Goal: Find contact information: Find contact information

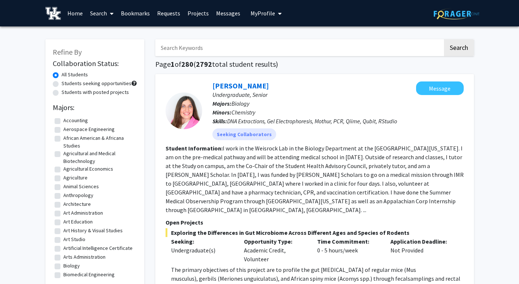
click at [224, 12] on link "Messages" at bounding box center [229, 13] width 32 height 26
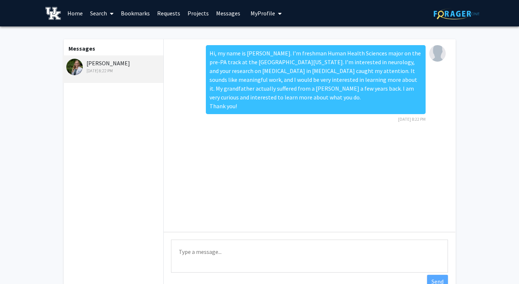
click at [77, 11] on link "Home" at bounding box center [75, 13] width 23 height 26
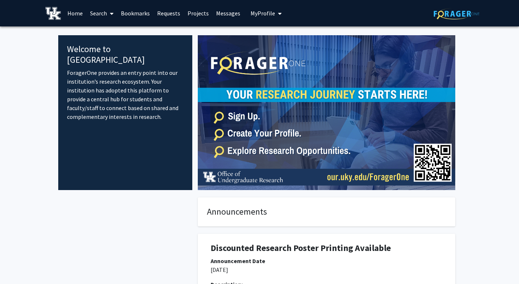
click at [73, 14] on link "Home" at bounding box center [75, 13] width 23 height 26
click at [98, 14] on link "Search" at bounding box center [101, 13] width 31 height 26
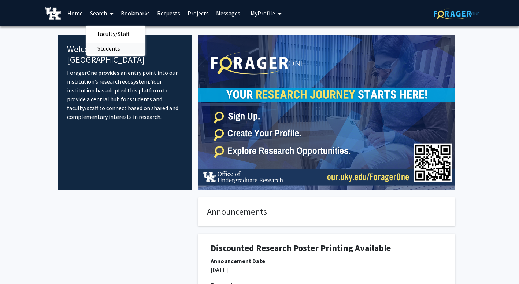
click at [108, 45] on span "Students" at bounding box center [108, 48] width 45 height 15
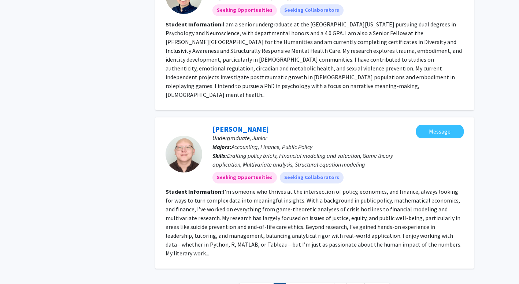
scroll to position [1651, 0]
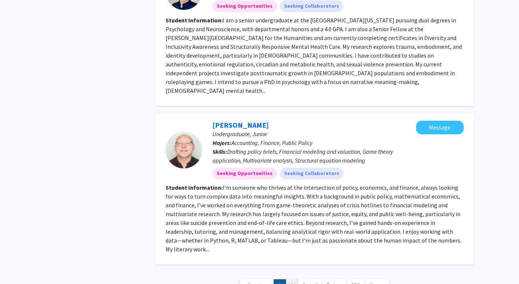
click at [292, 279] on link "2" at bounding box center [292, 285] width 12 height 13
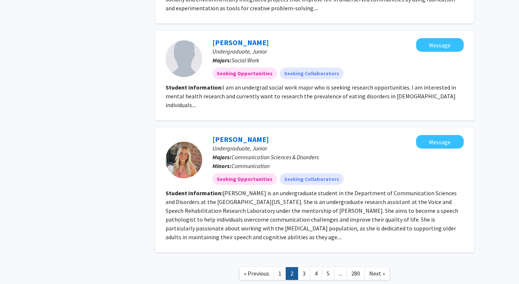
scroll to position [942, 0]
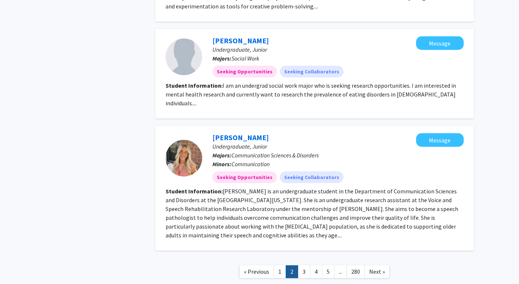
drag, startPoint x: 283, startPoint y: 231, endPoint x: 285, endPoint y: 235, distance: 4.6
click at [232, 209] on fg-read-more "[PERSON_NAME] is an undergraduate student in the Department of Communication Sc…" at bounding box center [312, 212] width 293 height 51
drag, startPoint x: 232, startPoint y: 209, endPoint x: 265, endPoint y: 248, distance: 51.5
drag, startPoint x: 265, startPoint y: 248, endPoint x: 332, endPoint y: 270, distance: 70.6
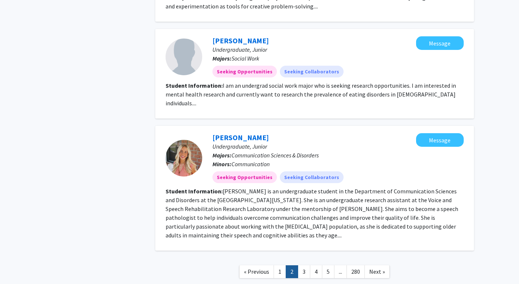
click at [301, 265] on link "3" at bounding box center [304, 271] width 12 height 13
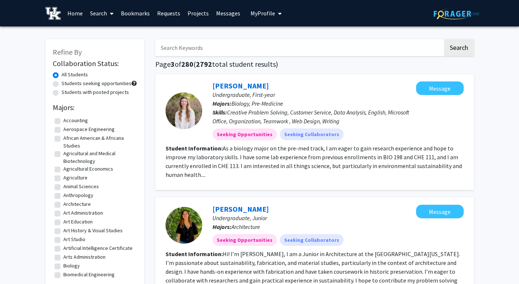
click at [124, 94] on label "Students with posted projects" at bounding box center [95, 92] width 67 height 8
click at [66, 93] on input "Students with posted projects" at bounding box center [64, 90] width 5 height 5
radio input "true"
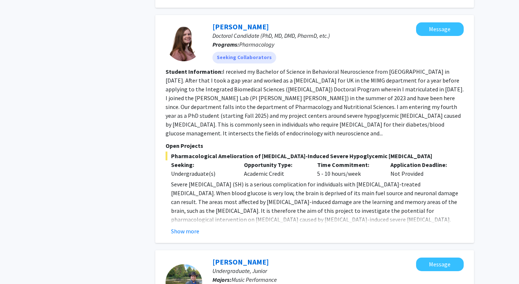
scroll to position [493, 0]
click at [188, 218] on div "[PERSON_NAME] Doctoral Candidate (PhD, MD, DMD, PharmD, etc.) Programs: Pharmac…" at bounding box center [314, 129] width 319 height 228
click at [184, 226] on button "Show more" at bounding box center [185, 230] width 28 height 9
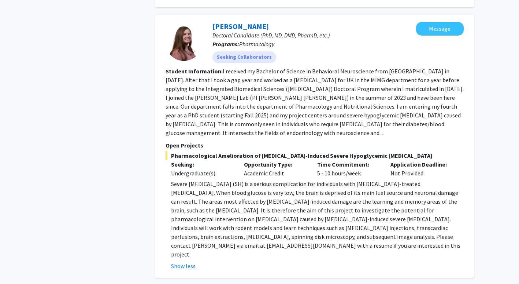
click at [313, 121] on fg-search-applicant "[PERSON_NAME] Doctoral Candidate (PhD, MD, DMD, PharmD, etc.) Programs: Pharmac…" at bounding box center [315, 146] width 298 height 248
click at [240, 22] on link "[PERSON_NAME]" at bounding box center [241, 26] width 56 height 9
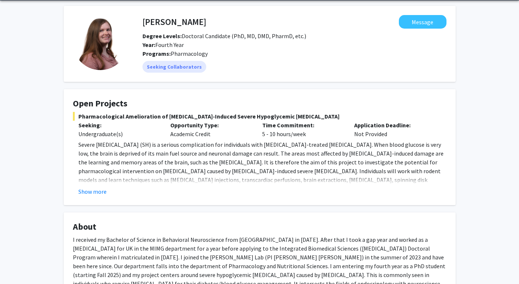
scroll to position [27, 0]
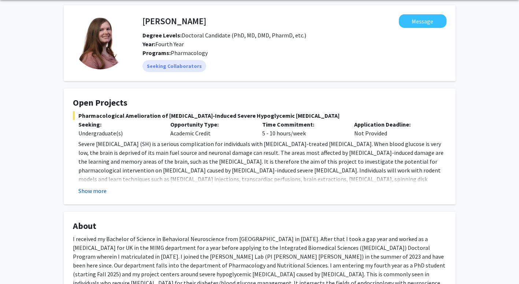
click at [90, 191] on button "Show more" at bounding box center [92, 190] width 28 height 9
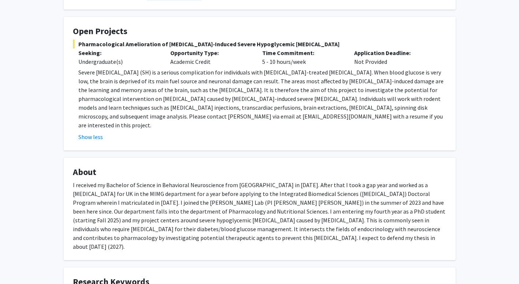
scroll to position [98, 0]
drag, startPoint x: 77, startPoint y: 73, endPoint x: 289, endPoint y: 255, distance: 279.6
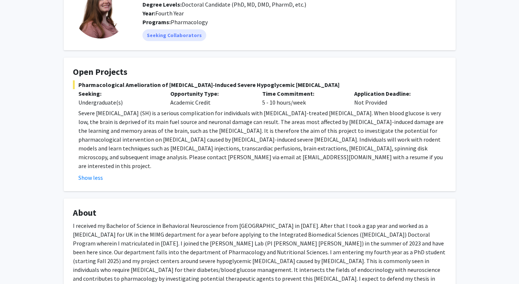
scroll to position [0, 0]
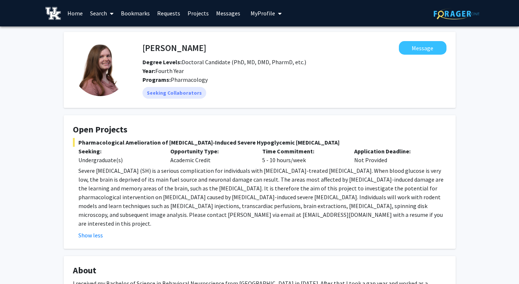
drag, startPoint x: 142, startPoint y: 213, endPoint x: 128, endPoint y: 231, distance: 23.0
click at [128, 231] on fg-card "Open Projects Pharmacological Amelioration of [MEDICAL_DATA]-Induced Severe Hyp…" at bounding box center [260, 181] width 392 height 133
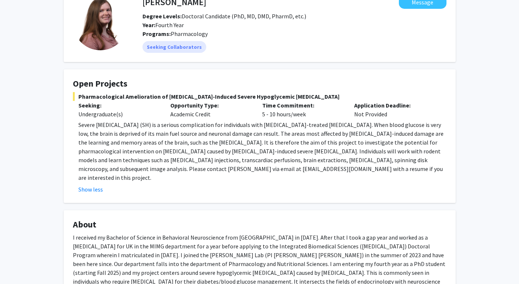
scroll to position [78, 0]
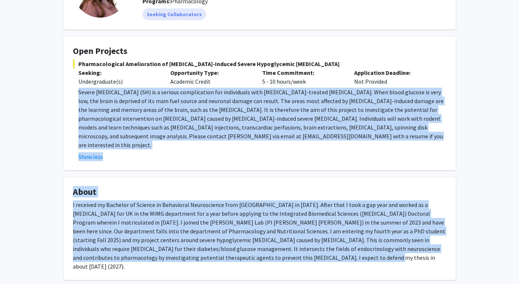
drag, startPoint x: 76, startPoint y: 92, endPoint x: 271, endPoint y: 253, distance: 253.8
copy div "Severe [MEDICAL_DATA] (SH) is a serious complication for individuals with [MEDI…"
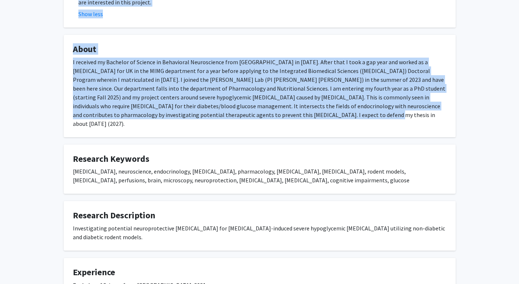
scroll to position [224, 0]
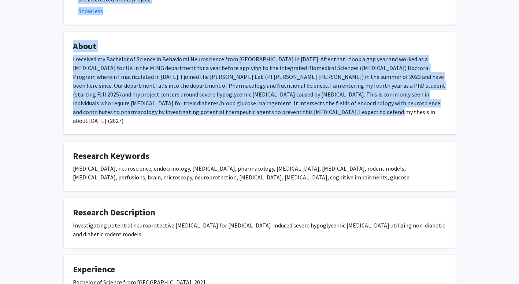
click at [270, 113] on fg-card "About I received my Bachelor of Science in Behavioral Neuroscience from [GEOGRA…" at bounding box center [260, 83] width 392 height 102
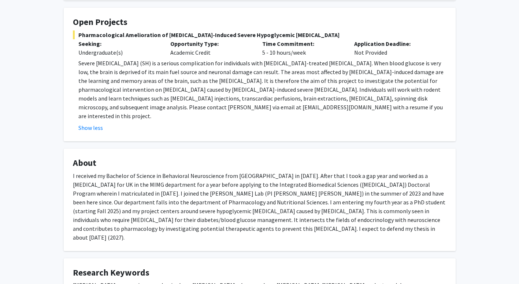
scroll to position [107, 0]
drag, startPoint x: 173, startPoint y: 108, endPoint x: 222, endPoint y: 105, distance: 48.9
click at [222, 105] on span "Severe [MEDICAL_DATA] (SH) is a serious complication for individuals with [MEDI…" at bounding box center [260, 90] width 365 height 60
copy span "[EMAIL_ADDRESS][DOMAIN_NAME]"
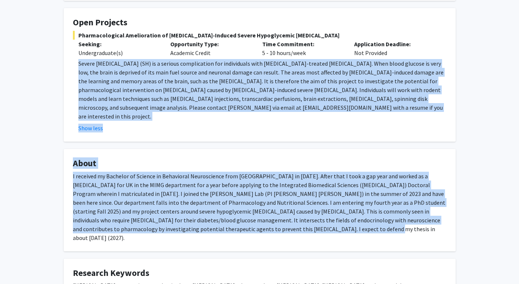
drag, startPoint x: 77, startPoint y: 59, endPoint x: 287, endPoint y: 222, distance: 265.7
copy div "Severe [MEDICAL_DATA] (SH) is a serious complication for individuals with [MEDI…"
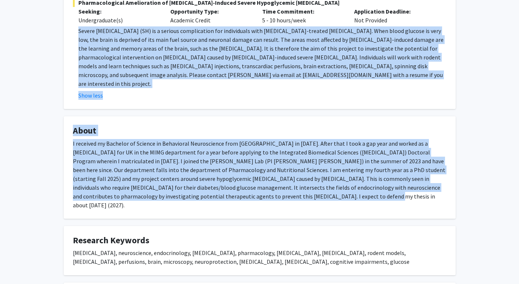
scroll to position [140, 0]
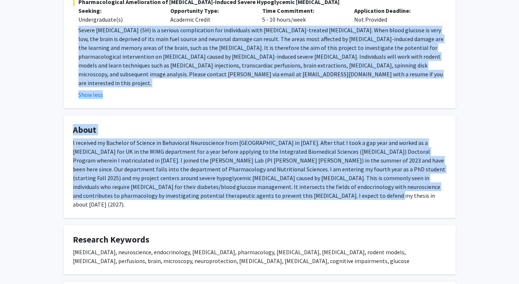
click at [225, 99] on fg-card "Open Projects Pharmacological Amelioration of [MEDICAL_DATA]-Induced Severe Hyp…" at bounding box center [260, 41] width 392 height 133
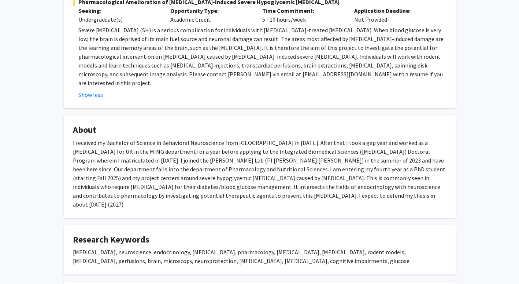
scroll to position [132, 0]
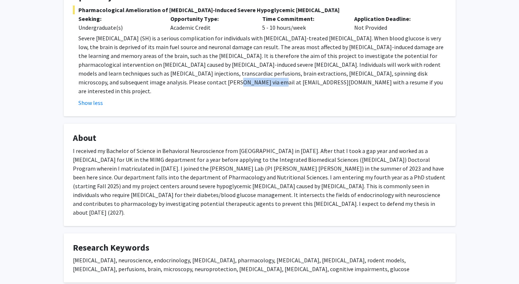
drag, startPoint x: 173, startPoint y: 80, endPoint x: 222, endPoint y: 82, distance: 48.8
click at [222, 82] on span "Severe [MEDICAL_DATA] (SH) is a serious complication for individuals with [MEDI…" at bounding box center [260, 64] width 365 height 60
copy span "[EMAIL_ADDRESS][DOMAIN_NAME]"
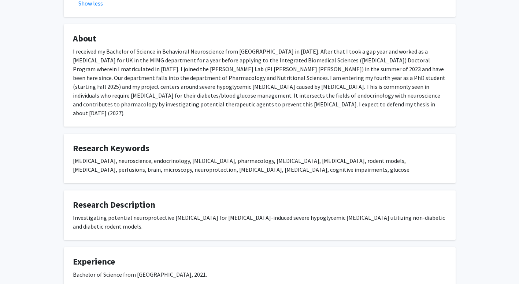
scroll to position [0, 0]
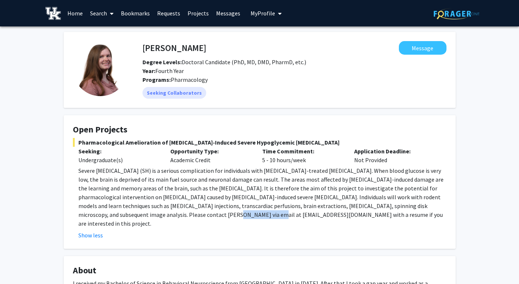
copy span "[EMAIL_ADDRESS][DOMAIN_NAME]"
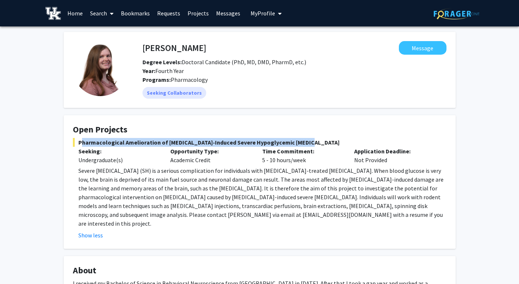
drag, startPoint x: 78, startPoint y: 140, endPoint x: 298, endPoint y: 138, distance: 220.3
click at [298, 138] on span "Pharmacological Amelioration of [MEDICAL_DATA]-Induced Severe Hypoglycemic [MED…" at bounding box center [260, 142] width 374 height 9
copy span "Pharmacological Amelioration of [MEDICAL_DATA]-Induced Severe Hypoglycemic [MED…"
